Goal: Book appointment/travel/reservation

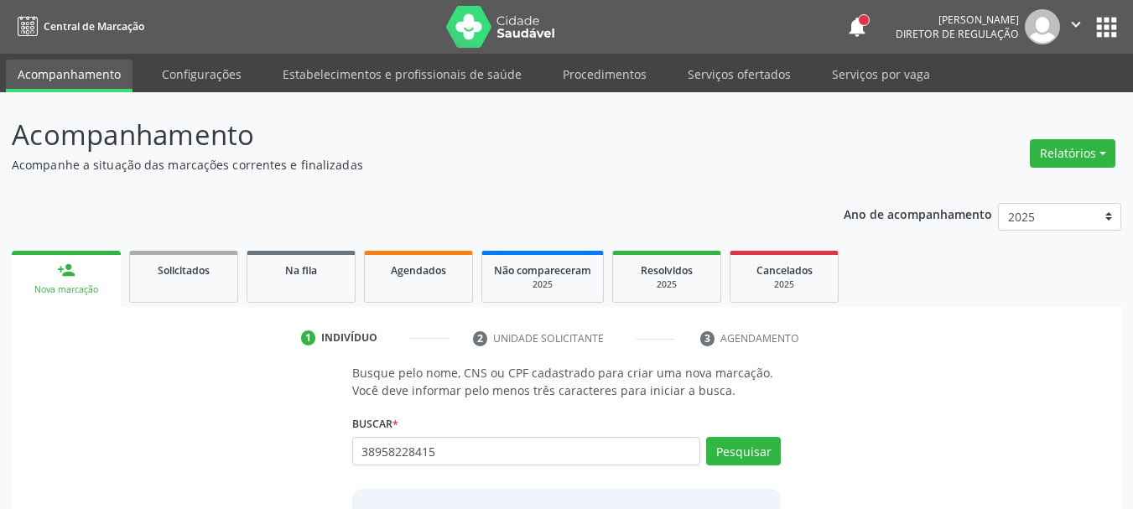
type input "38958228415"
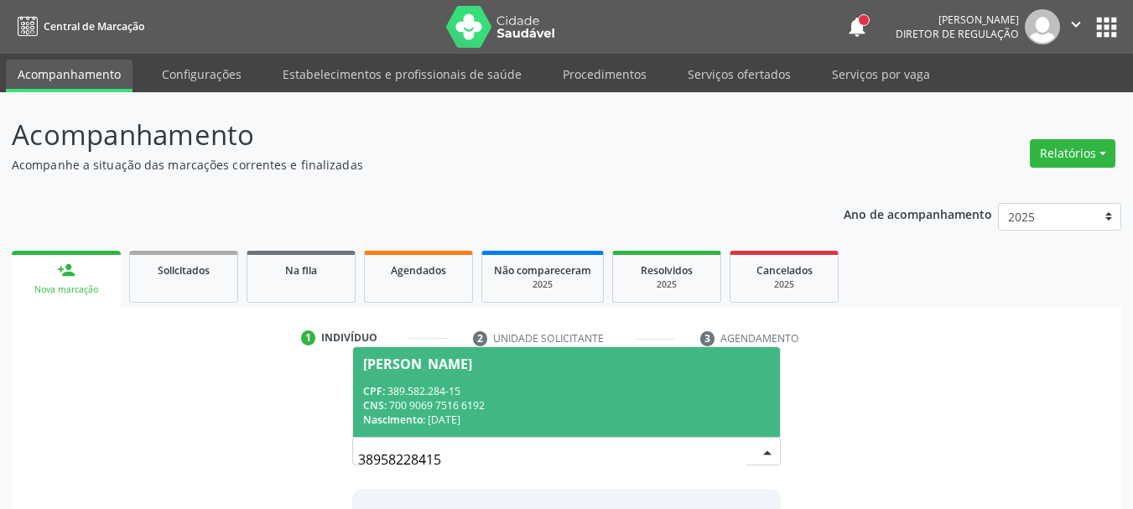
click at [465, 389] on div "CPF: 389.582.284-15" at bounding box center [567, 391] width 408 height 14
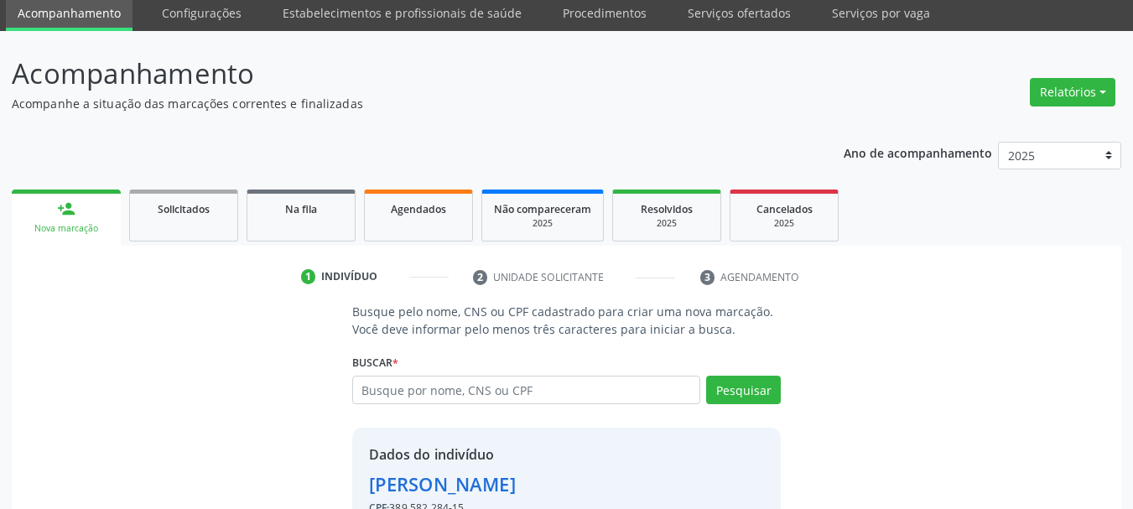
scroll to position [164, 0]
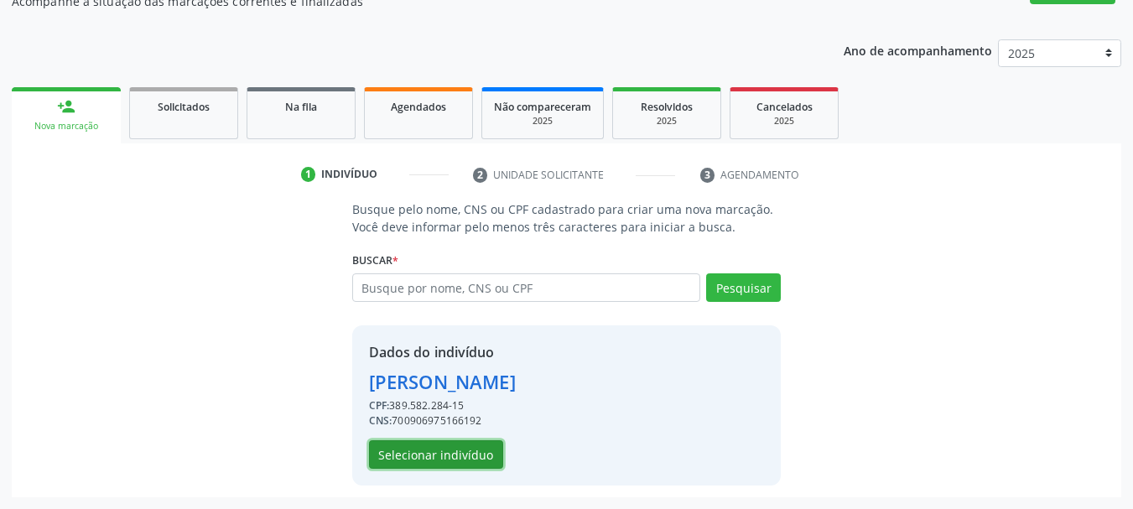
click at [478, 456] on button "Selecionar indivíduo" at bounding box center [436, 454] width 134 height 29
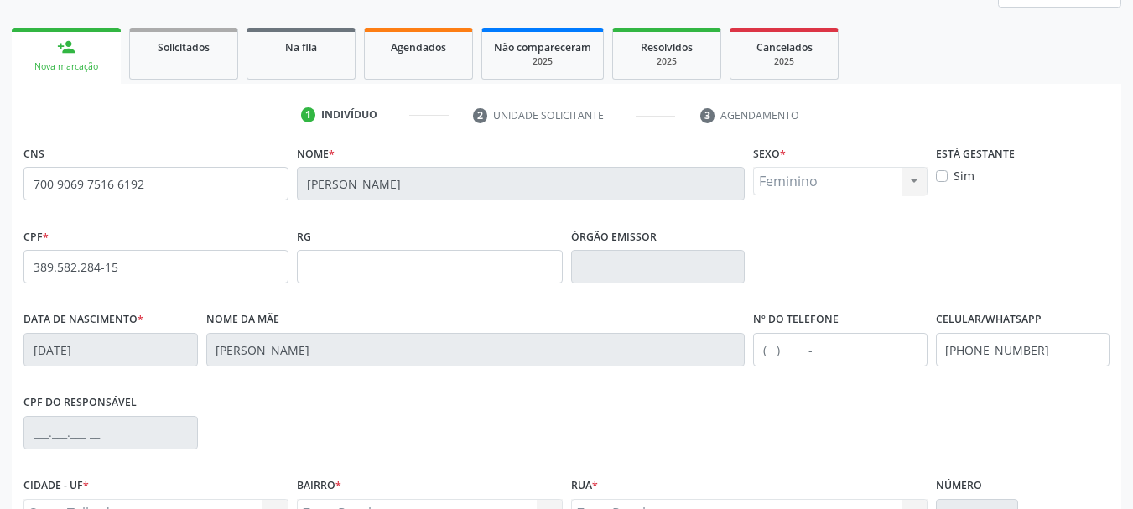
scroll to position [400, 0]
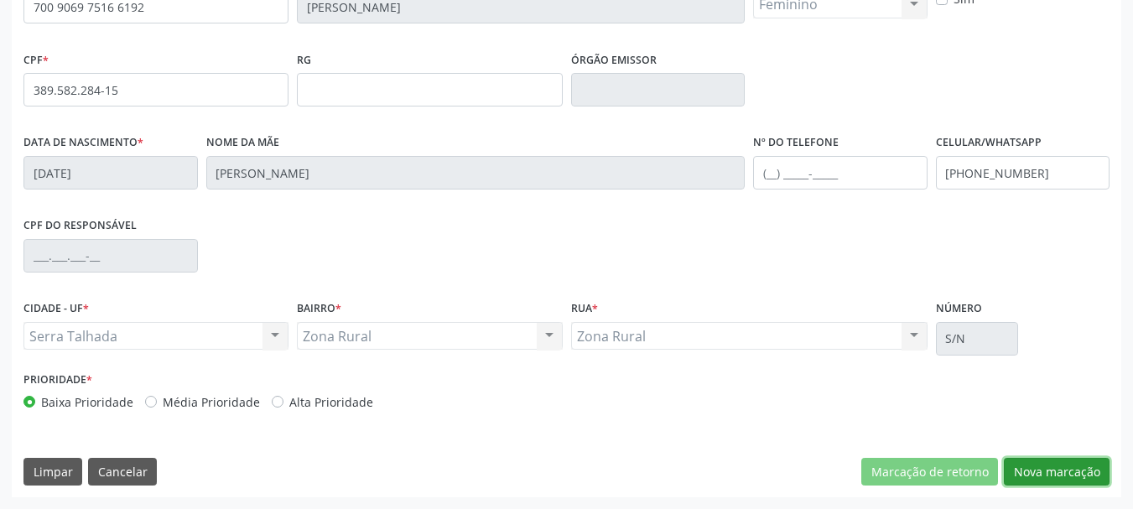
click at [1044, 467] on button "Nova marcação" at bounding box center [1057, 472] width 106 height 29
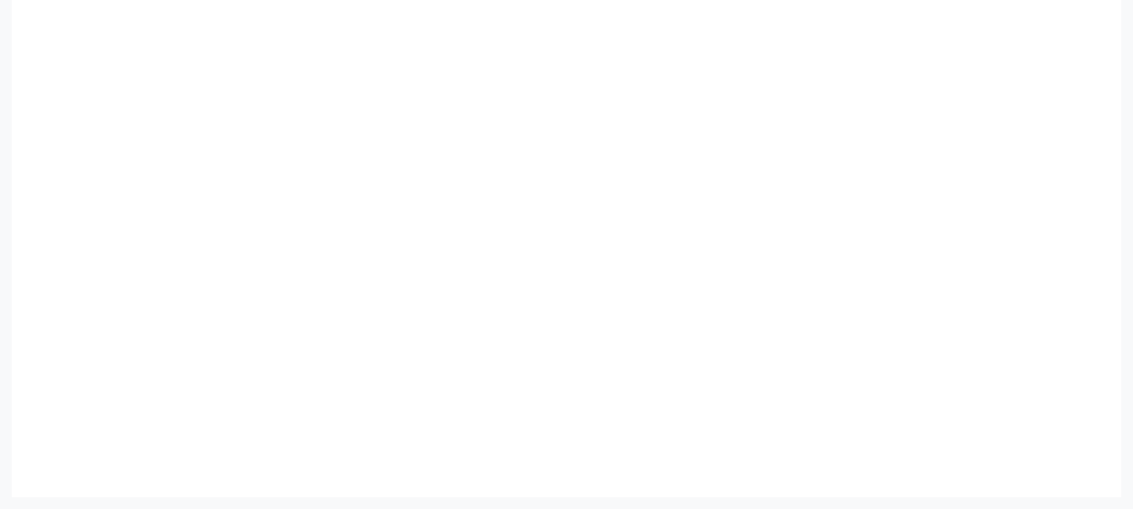
scroll to position [368, 0]
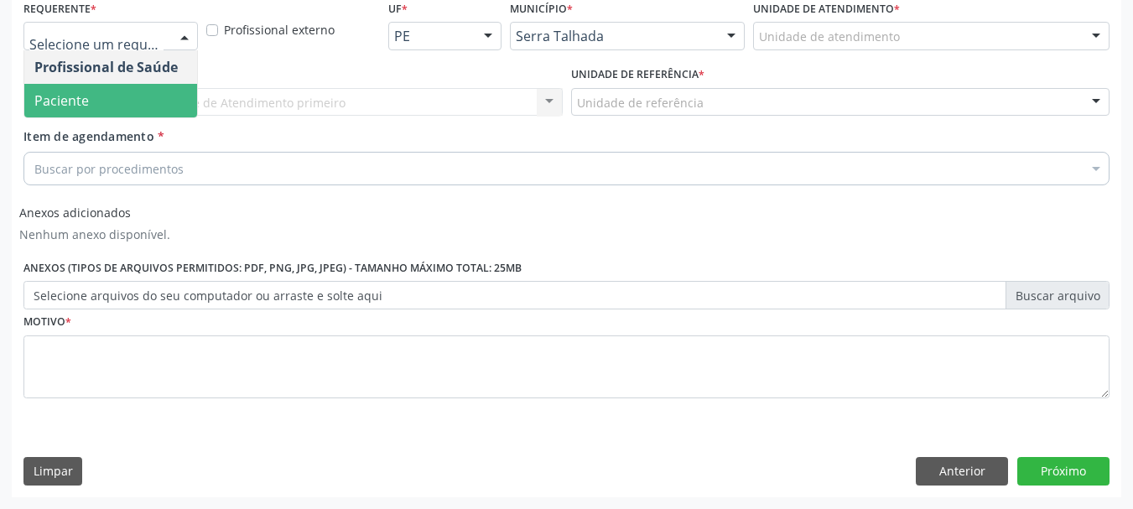
click at [80, 101] on span "Paciente" at bounding box center [61, 100] width 55 height 18
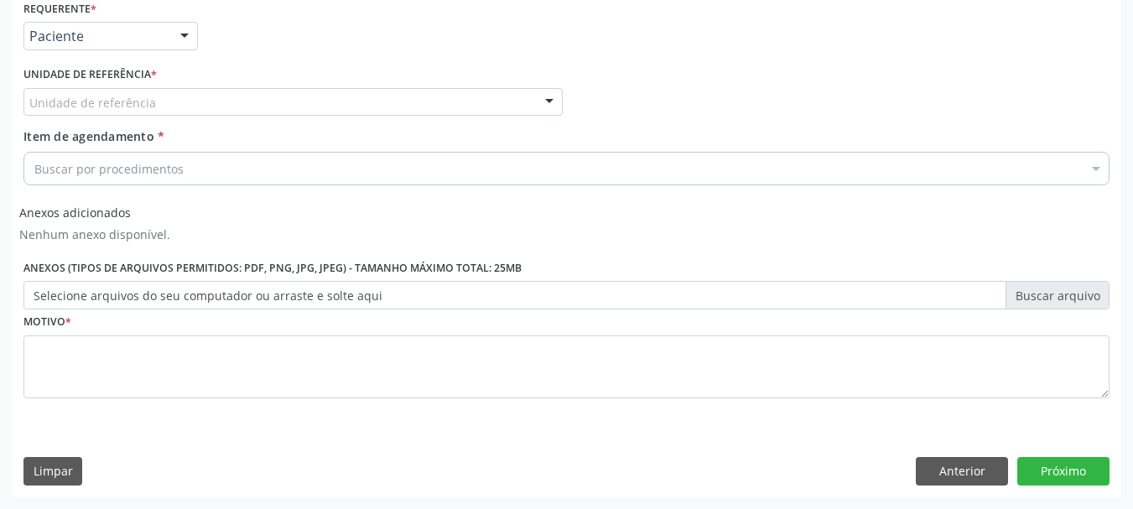
click at [28, 106] on div "Unidade de referência" at bounding box center [292, 102] width 539 height 29
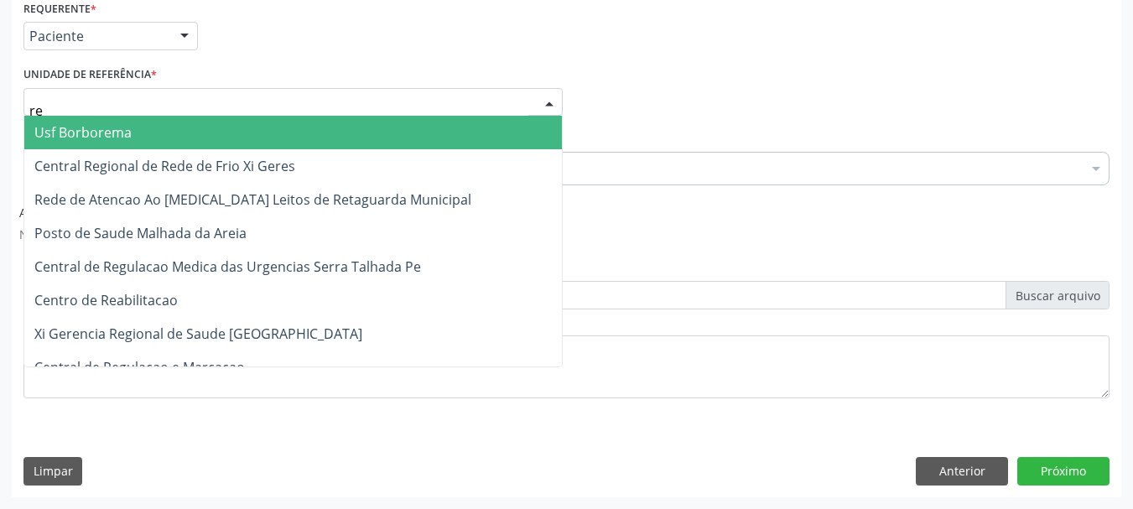
type input "rea"
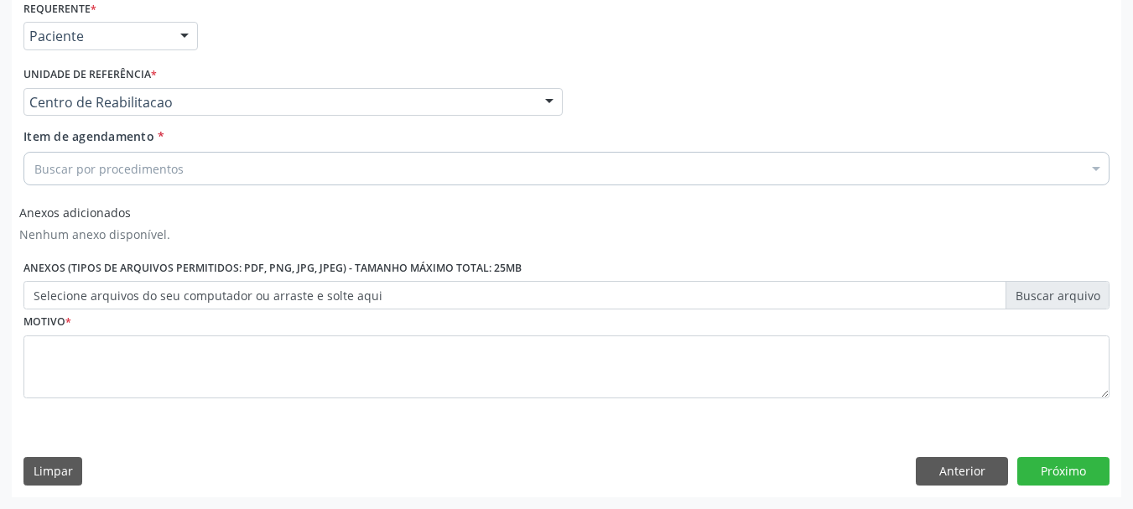
click at [235, 171] on div "Buscar por procedimentos" at bounding box center [566, 169] width 1086 height 34
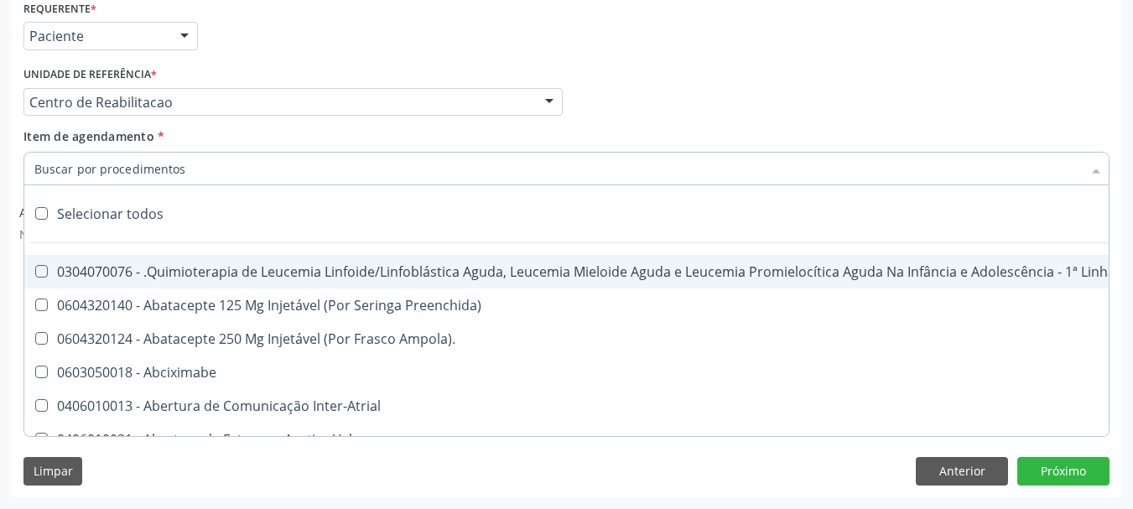
drag, startPoint x: 235, startPoint y: 171, endPoint x: 225, endPoint y: 170, distance: 10.1
click at [235, 171] on input "Item de agendamento *" at bounding box center [557, 169] width 1047 height 34
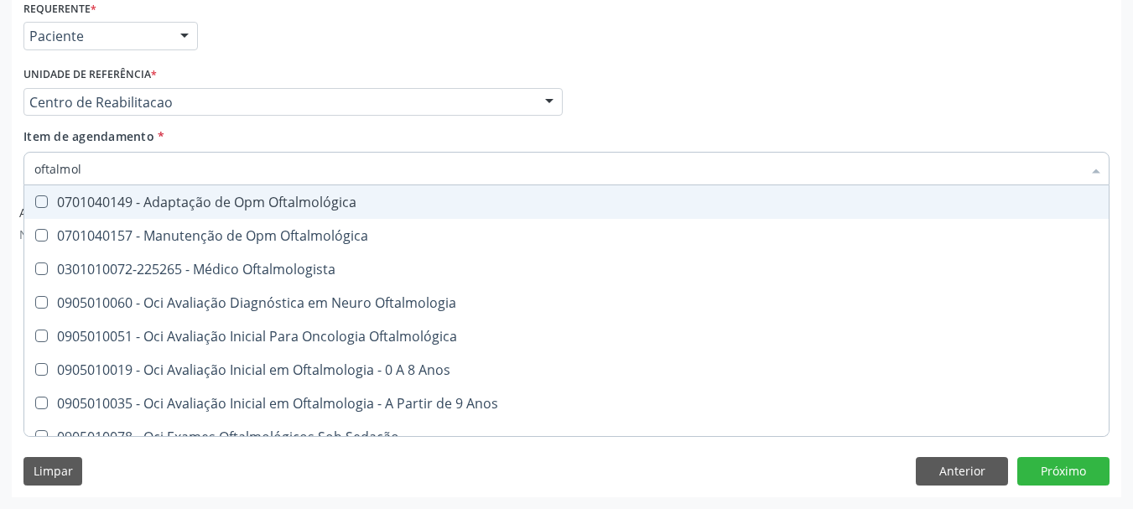
type input "oftalmolo"
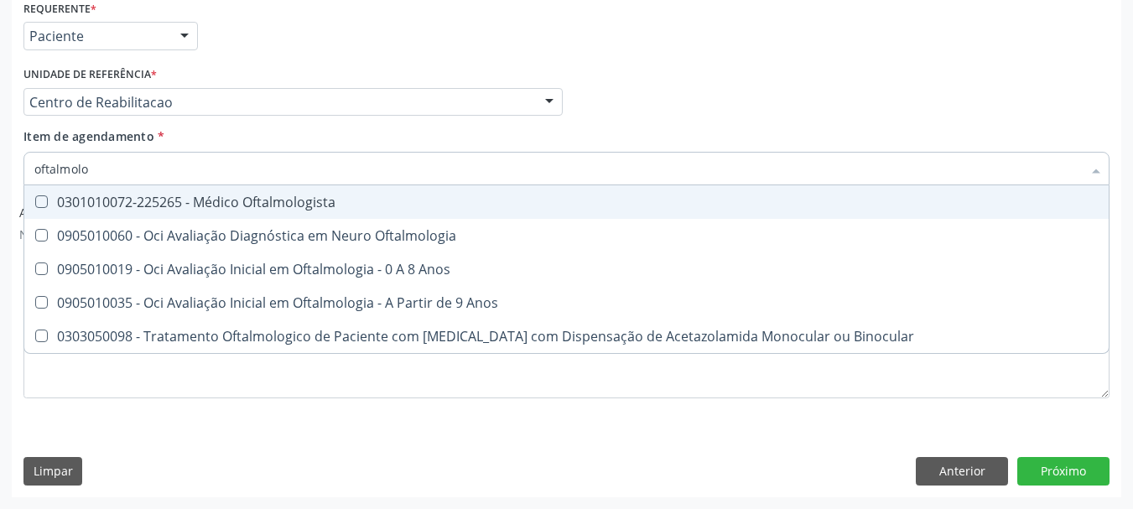
drag, startPoint x: 200, startPoint y: 205, endPoint x: 399, endPoint y: 196, distance: 198.9
click at [202, 202] on div "0301010072-225265 - Médico Oftalmologista" at bounding box center [566, 201] width 1064 height 13
checkbox Oftalmologista "true"
click at [835, 134] on div "Item de agendamento * oftalmolo Desfazer seleção 0301010072-225265 - Médico Oft…" at bounding box center [566, 153] width 1086 height 53
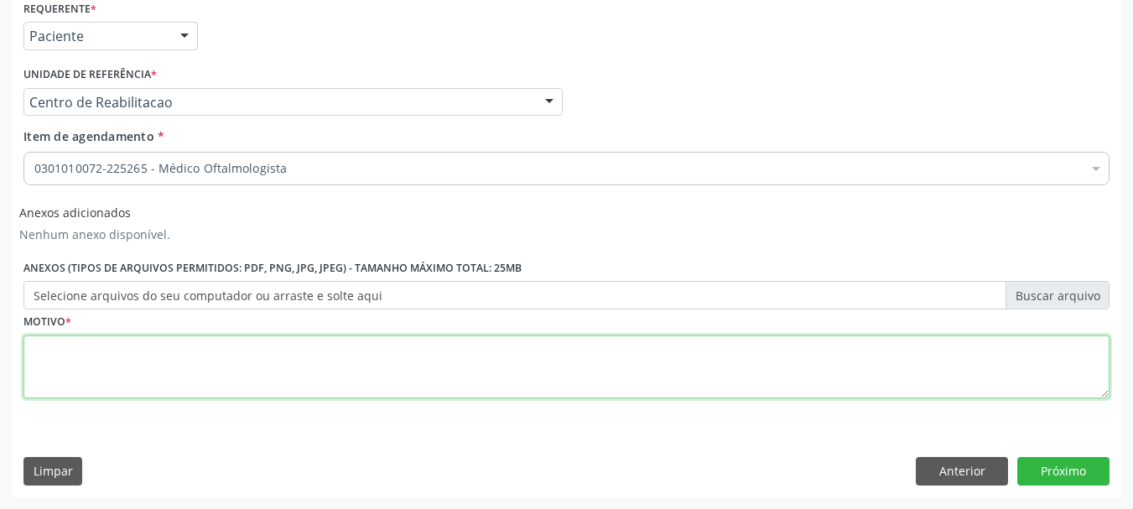
click at [89, 371] on textarea at bounding box center [566, 367] width 1086 height 64
type textarea "A"
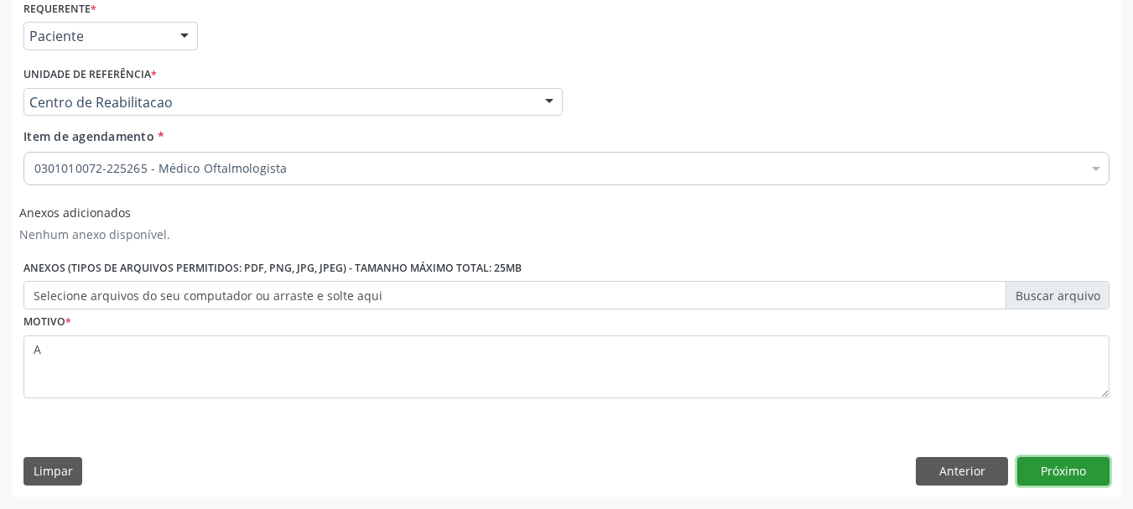
click at [1080, 469] on button "Próximo" at bounding box center [1063, 471] width 92 height 29
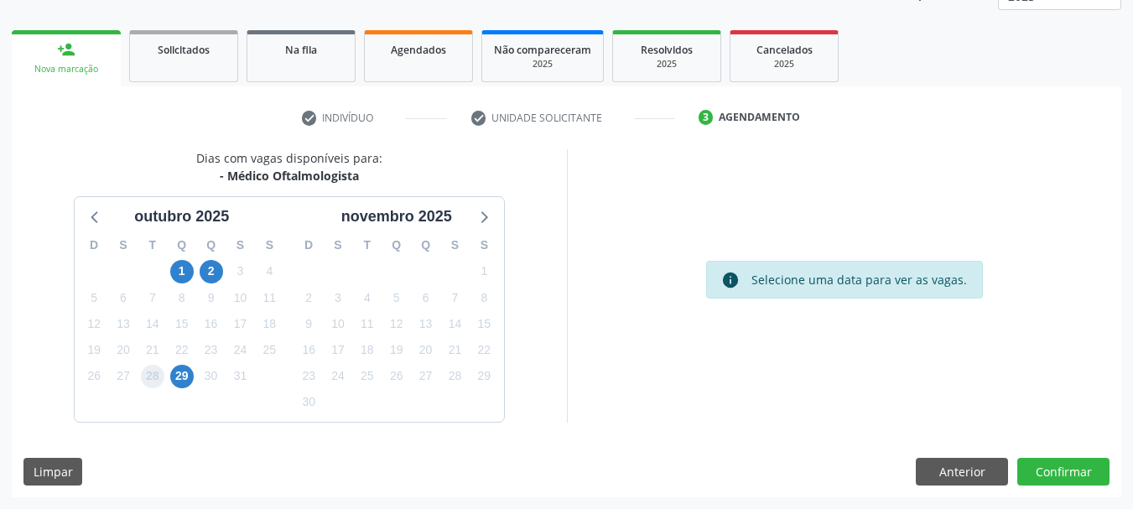
click at [163, 370] on span "28" at bounding box center [152, 376] width 23 height 23
click at [182, 376] on span "29" at bounding box center [181, 376] width 23 height 23
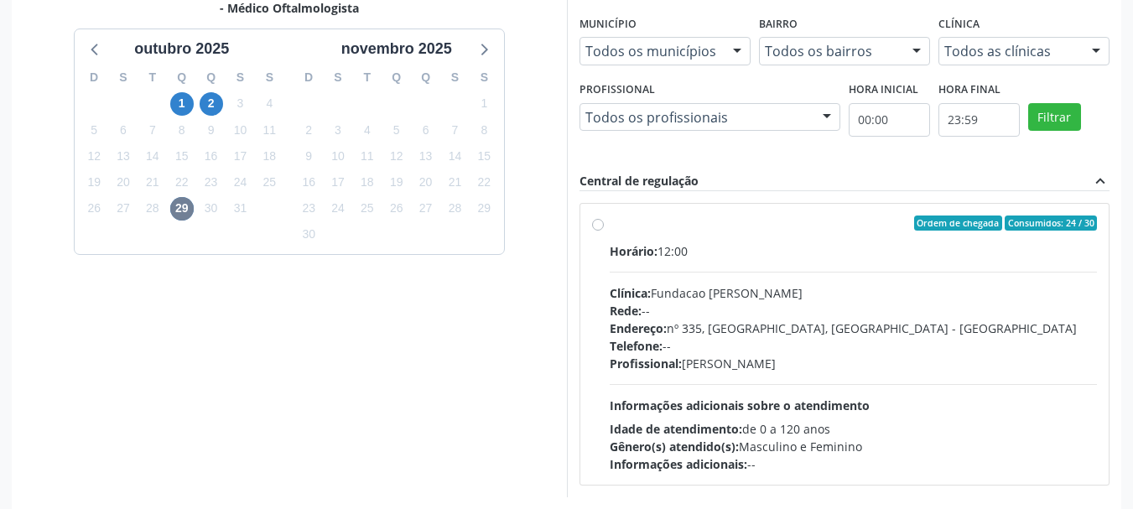
drag, startPoint x: 763, startPoint y: 329, endPoint x: 818, endPoint y: 233, distance: 110.0
click at [761, 328] on div "Endereço: [STREET_ADDRESS]" at bounding box center [854, 328] width 488 height 18
click at [604, 231] on input "Ordem de chegada Consumidos: 24 / 30 Horário: 12:00 Clínica: Fundacao [PERSON_N…" at bounding box center [598, 223] width 12 height 15
radio input "true"
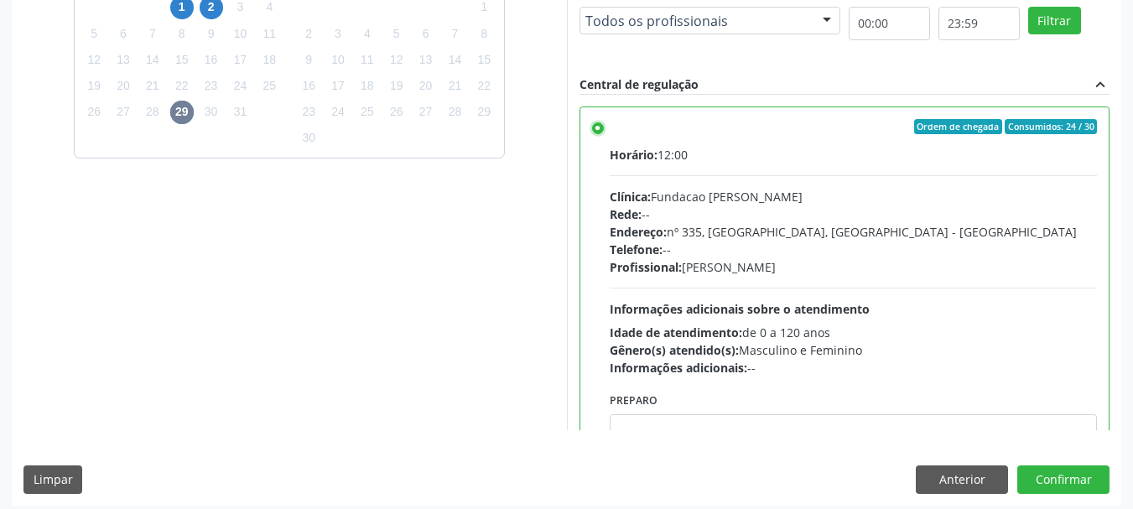
scroll to position [493, 0]
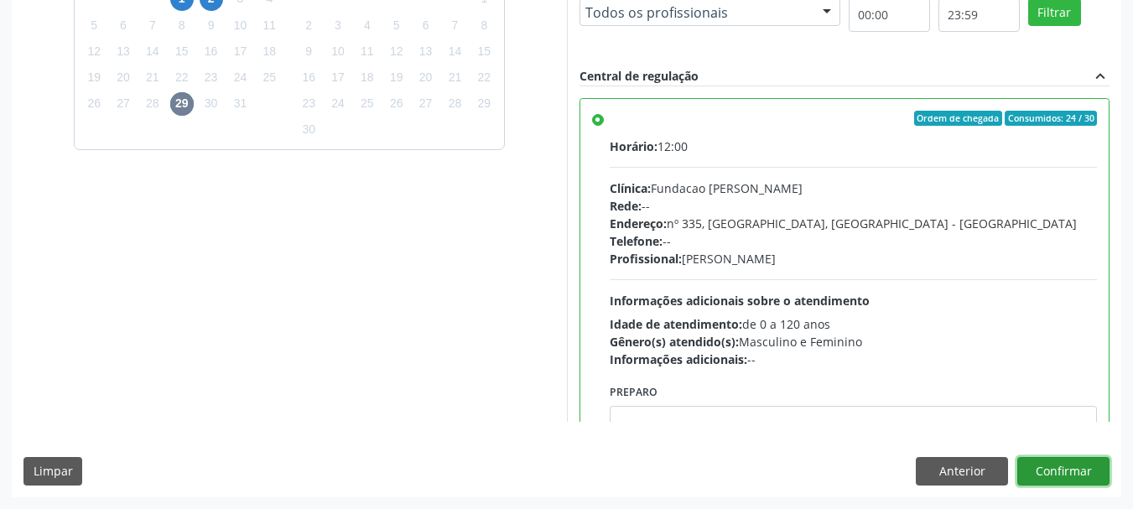
click at [1066, 476] on button "Confirmar" at bounding box center [1063, 471] width 92 height 29
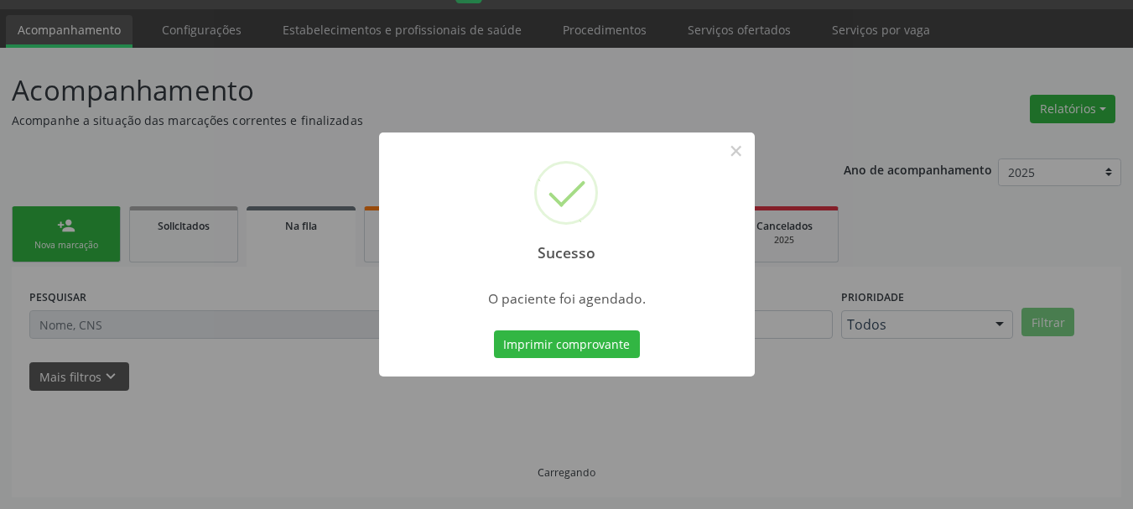
scroll to position [44, 0]
click at [558, 343] on button "Imprimir comprovante" at bounding box center [567, 344] width 146 height 29
